Goal: Find specific page/section: Find specific page/section

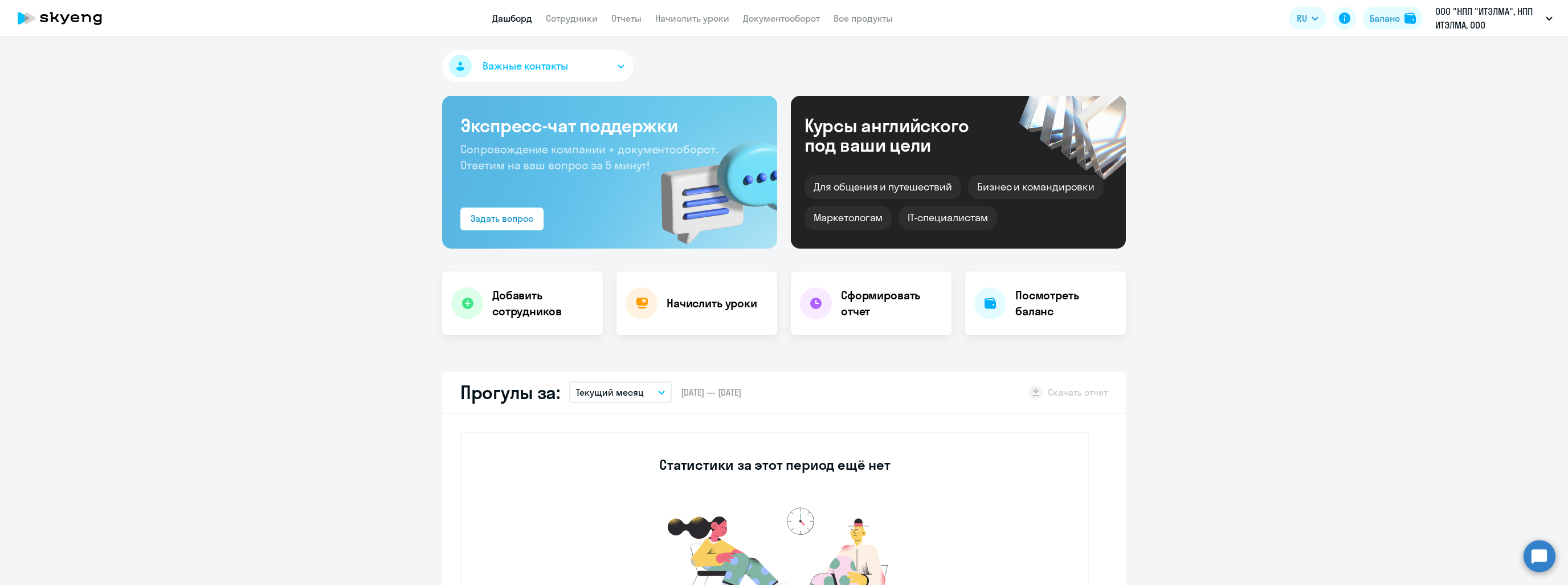
select select "30"
click at [629, 394] on p "Текущий месяц" at bounding box center [610, 392] width 68 height 14
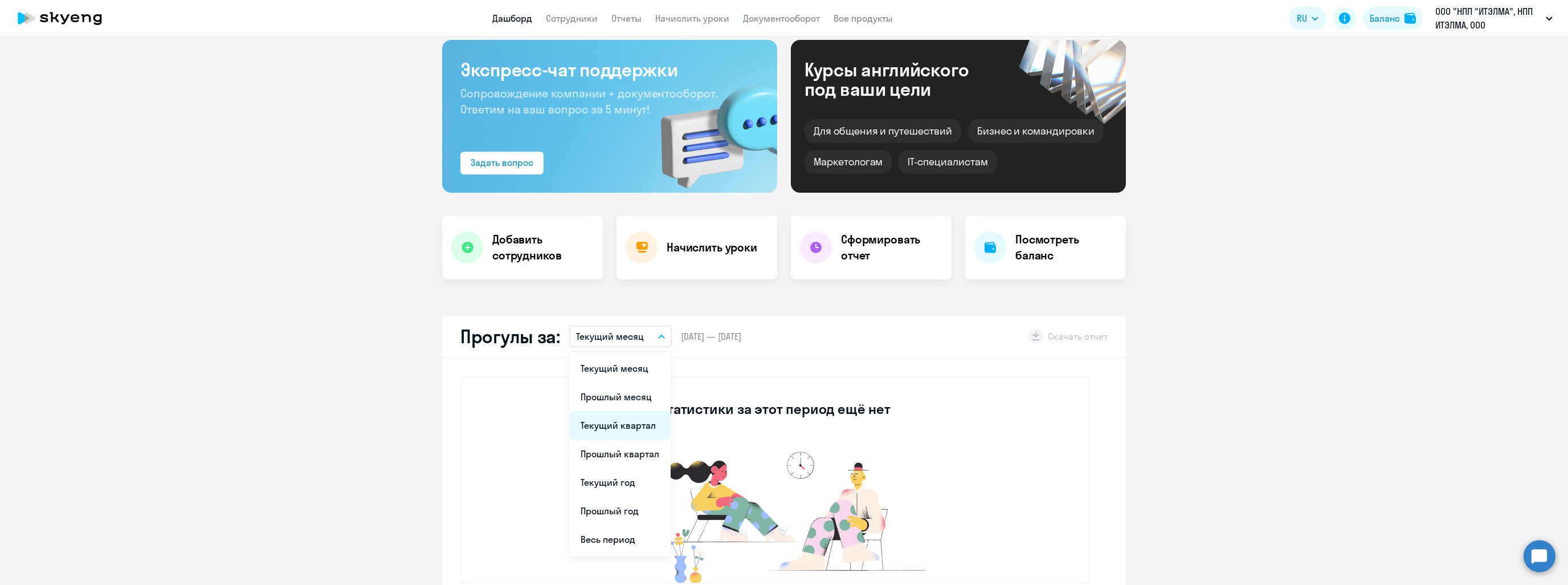
scroll to position [57, 0]
click at [616, 464] on li "Прошлый квартал" at bounding box center [620, 452] width 101 height 29
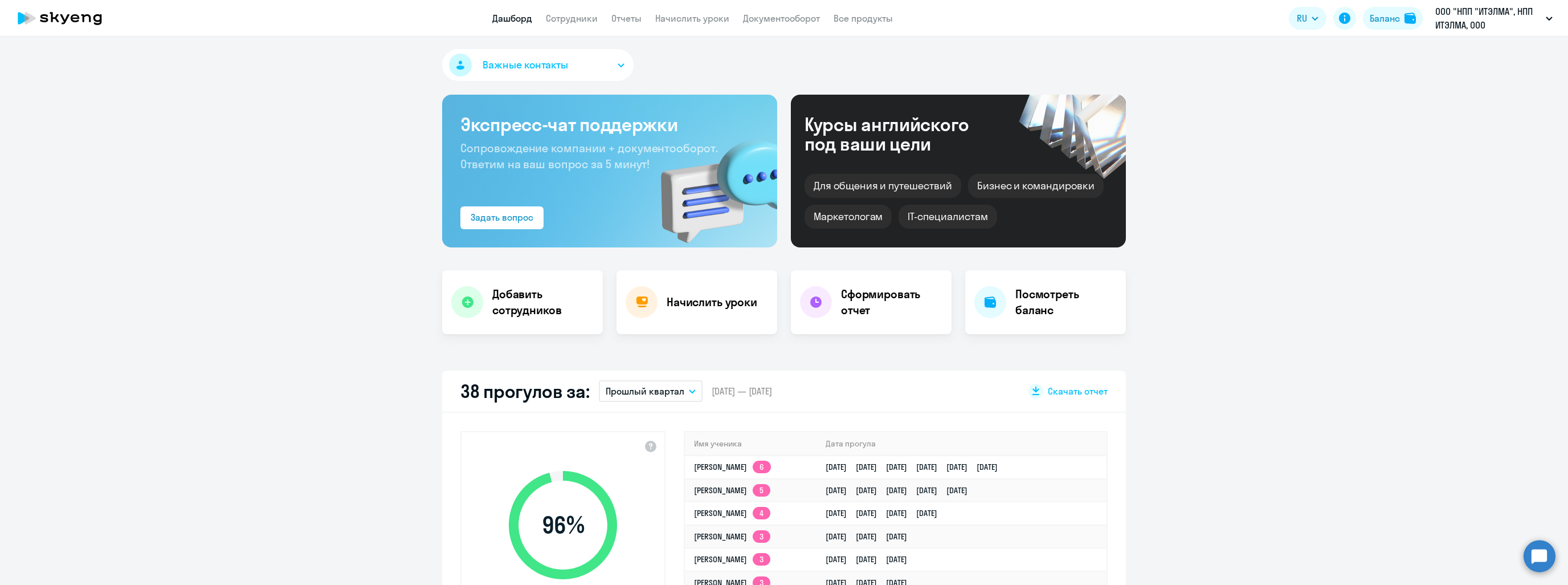
scroll to position [0, 0]
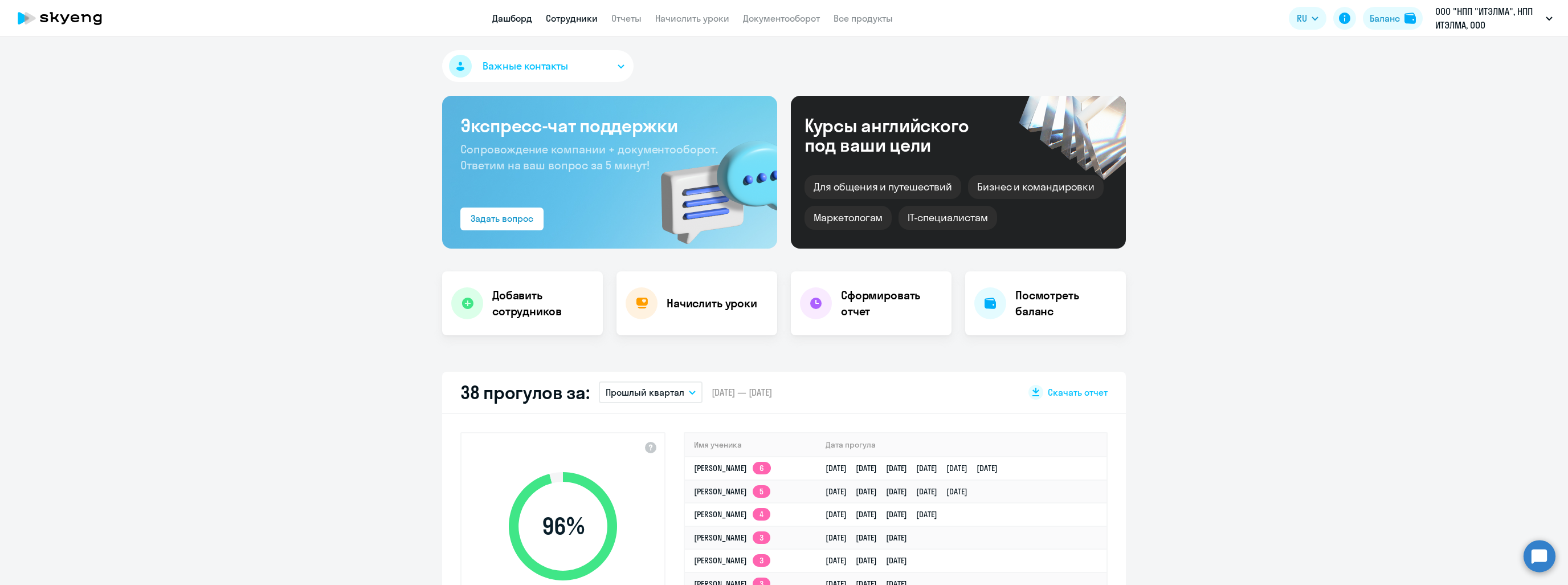
click at [567, 19] on link "Сотрудники" at bounding box center [571, 17] width 51 height 11
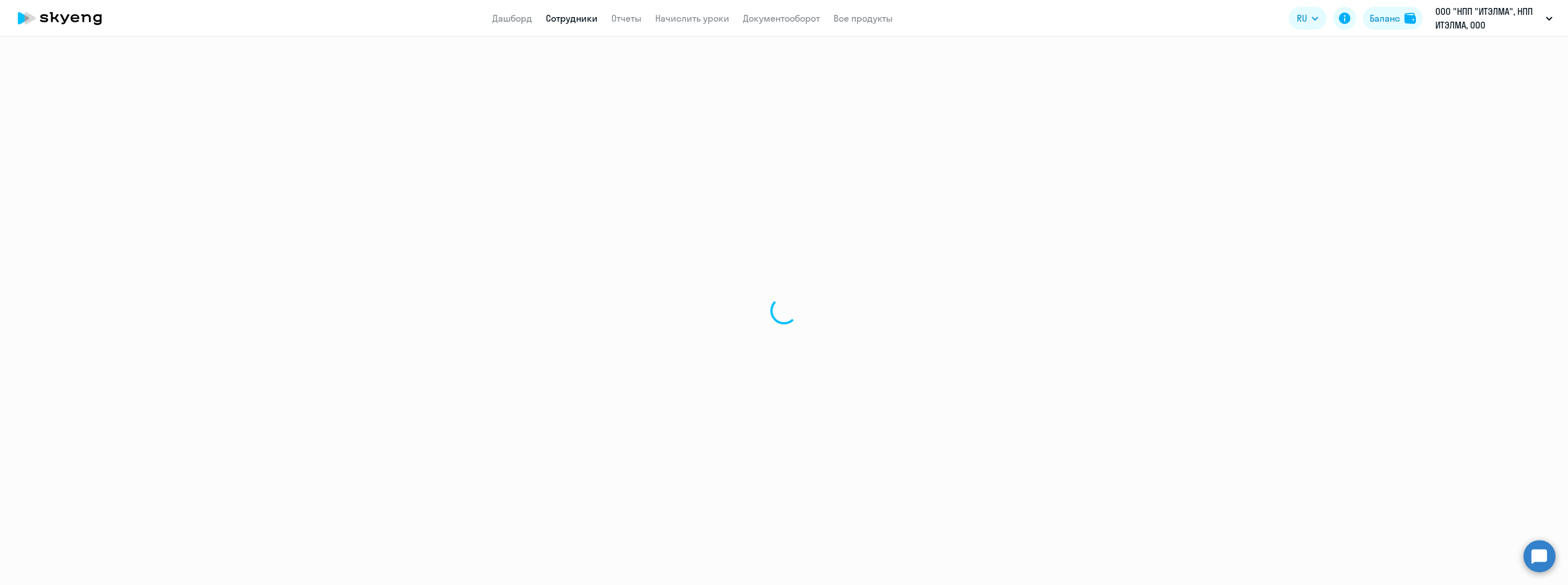
select select "30"
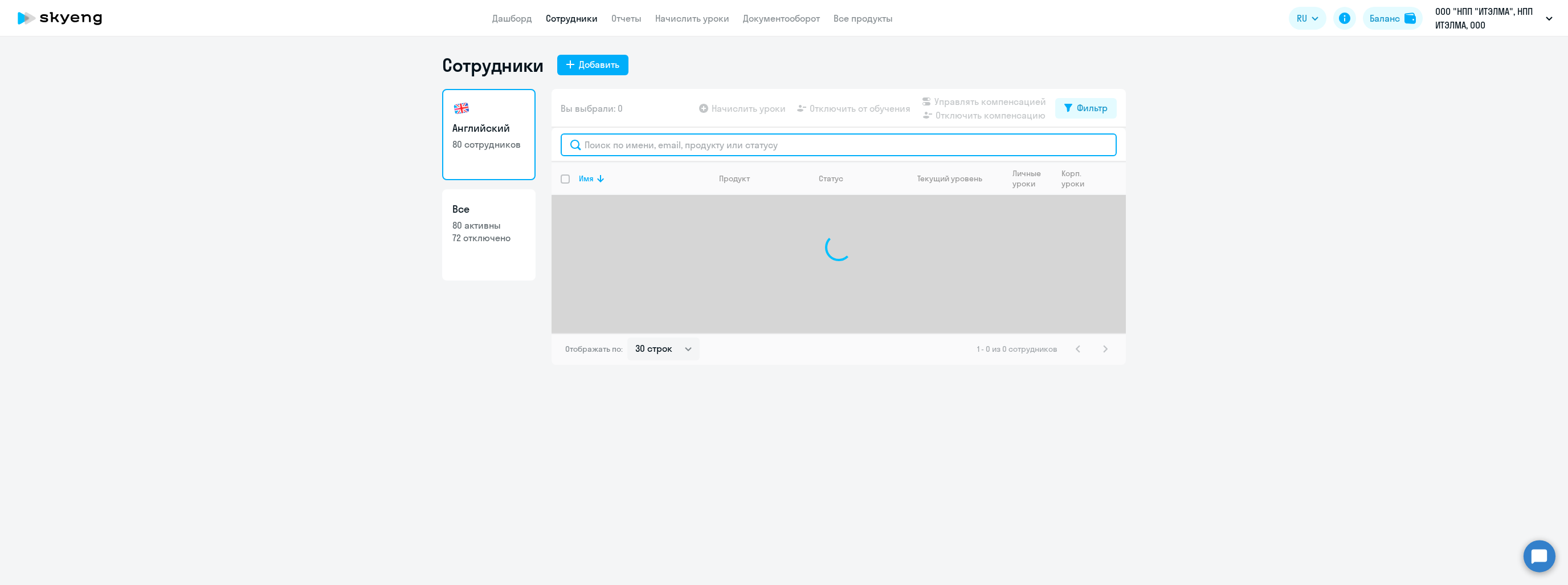
click at [718, 151] on input "text" at bounding box center [838, 145] width 556 height 23
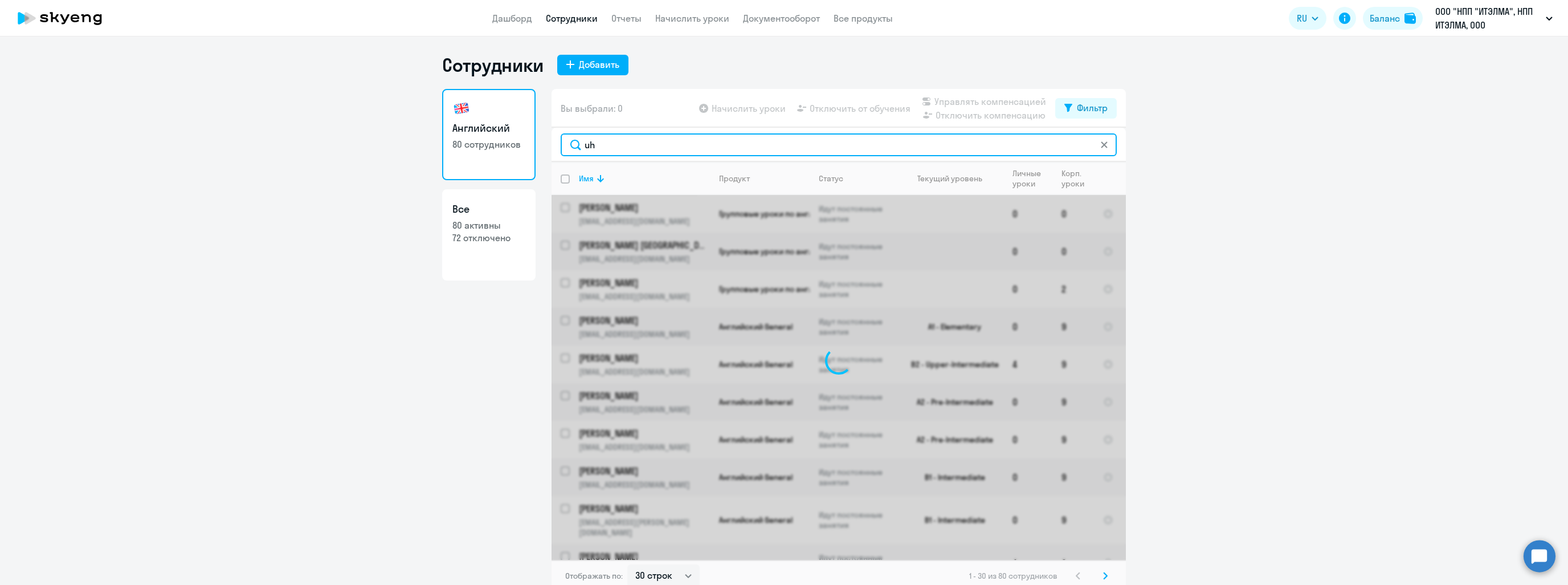
type input "u"
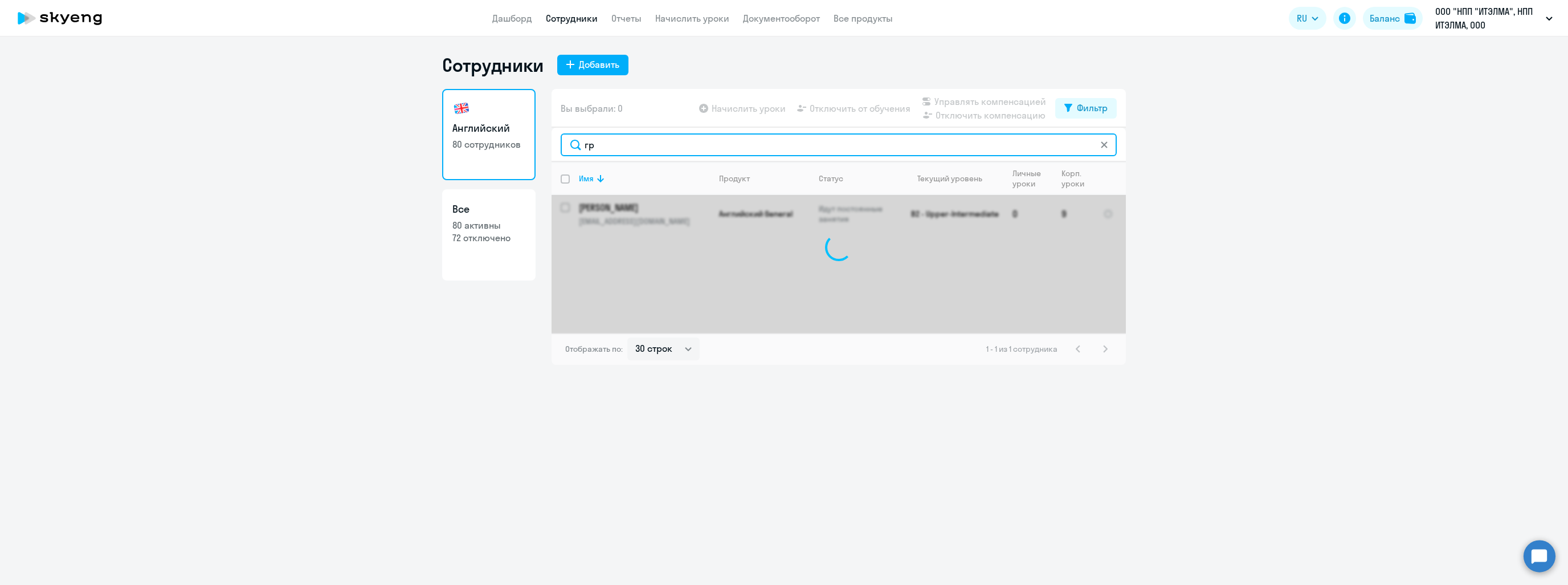
type input "г"
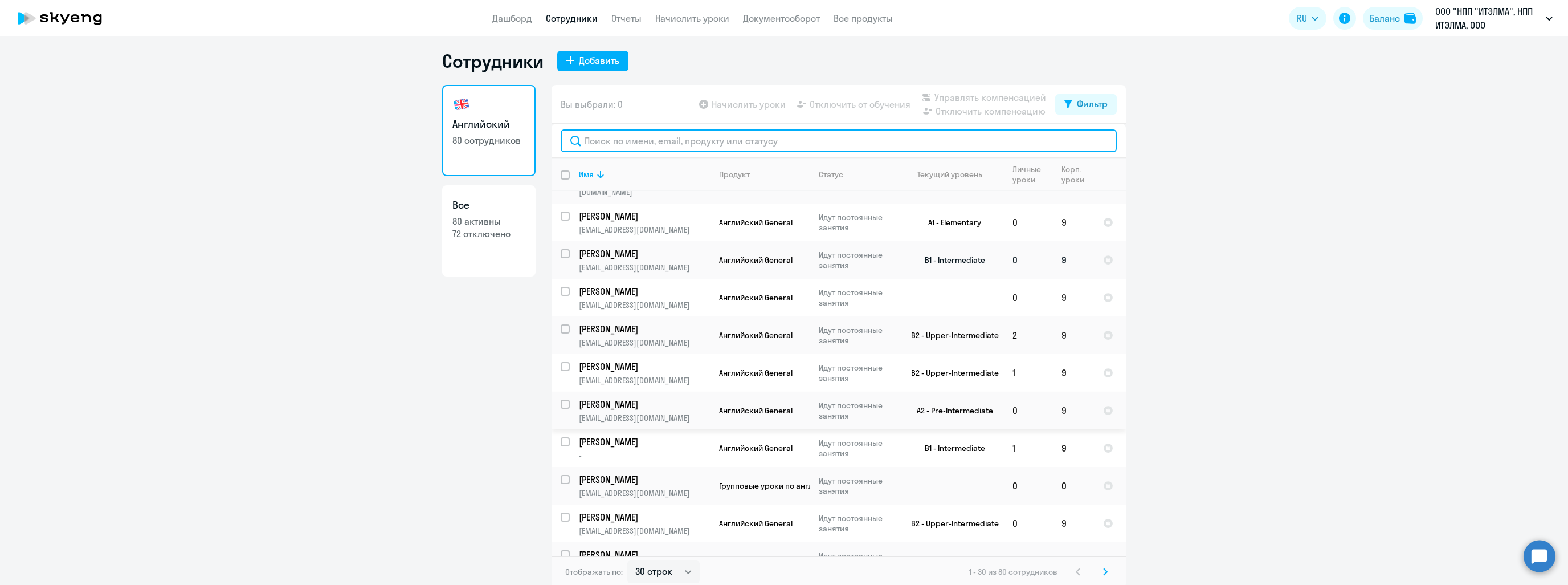
scroll to position [7, 0]
